Goal: Navigation & Orientation: Find specific page/section

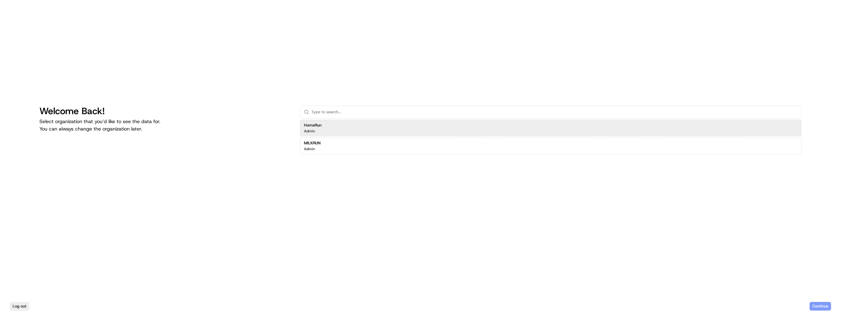
click at [396, 120] on div "HomeRun Admin" at bounding box center [551, 128] width 502 height 17
click at [333, 127] on div "HomeRun Admin" at bounding box center [551, 128] width 502 height 17
drag, startPoint x: 308, startPoint y: 129, endPoint x: 658, endPoint y: 182, distance: 353.5
click at [308, 129] on p "Admin" at bounding box center [309, 131] width 11 height 5
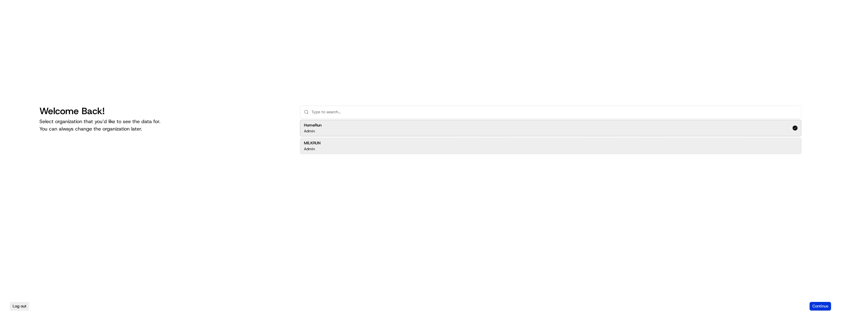
click at [817, 306] on button "Continue" at bounding box center [821, 306] width 22 height 9
